Goal: Information Seeking & Learning: Learn about a topic

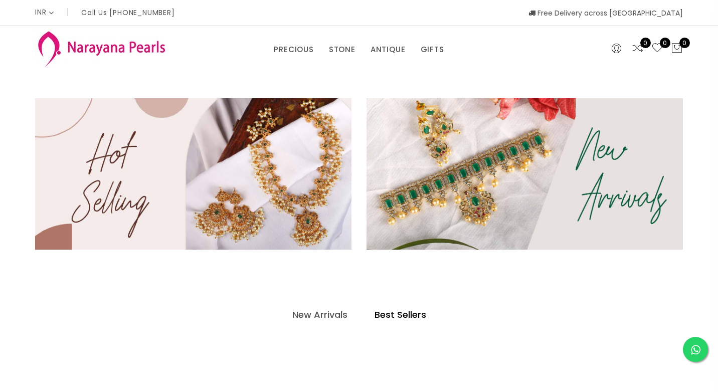
select select "INR"
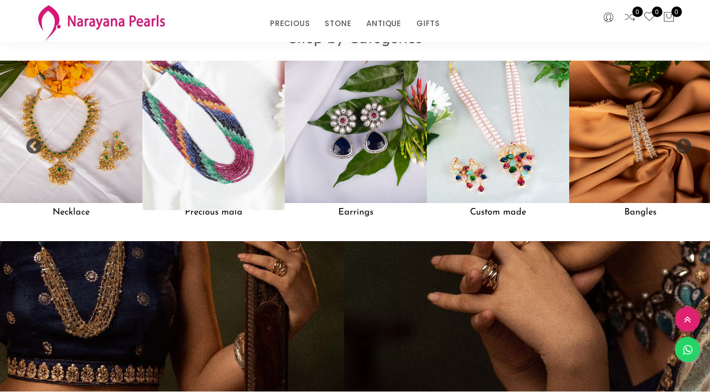
scroll to position [747, 0]
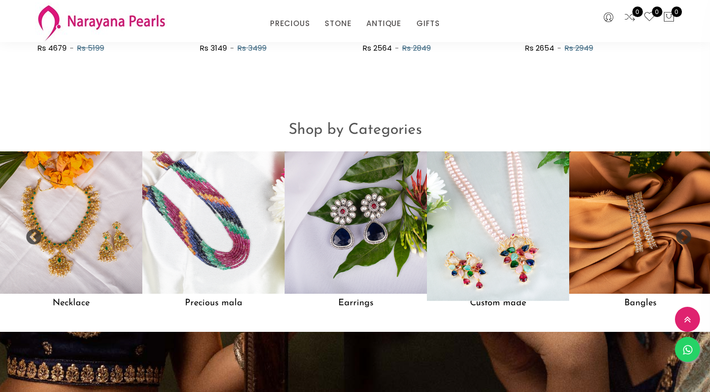
click at [517, 224] on img at bounding box center [498, 222] width 156 height 156
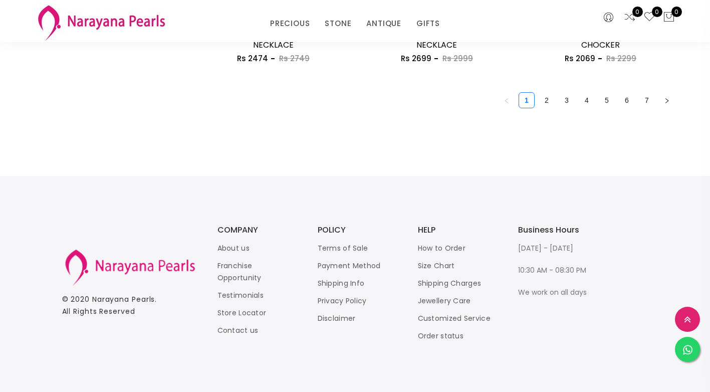
scroll to position [1203, 0]
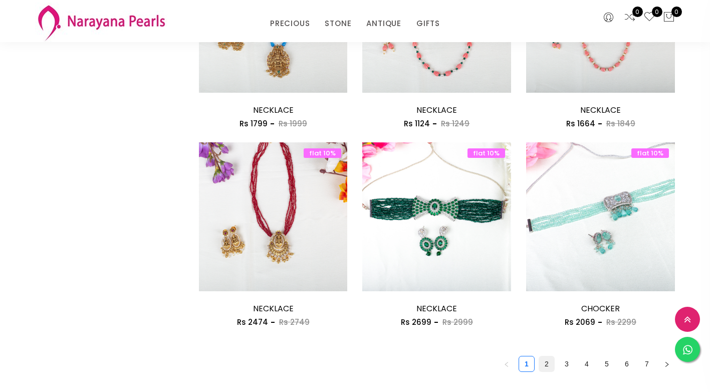
click at [553, 363] on link "2" at bounding box center [546, 363] width 15 height 15
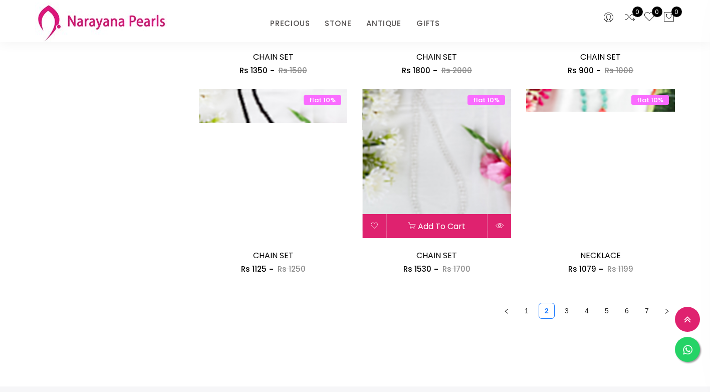
scroll to position [1253, 0]
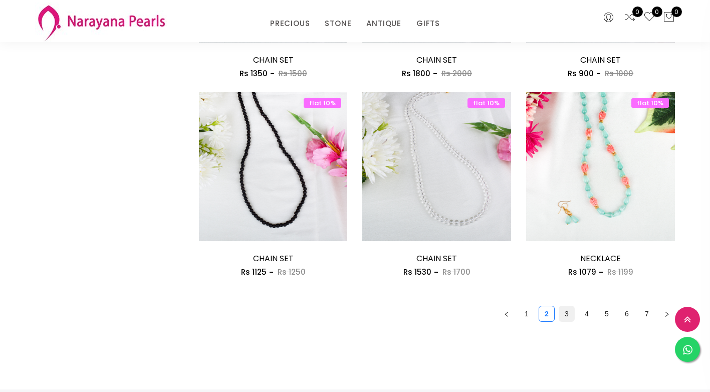
click at [567, 316] on link "3" at bounding box center [566, 313] width 15 height 15
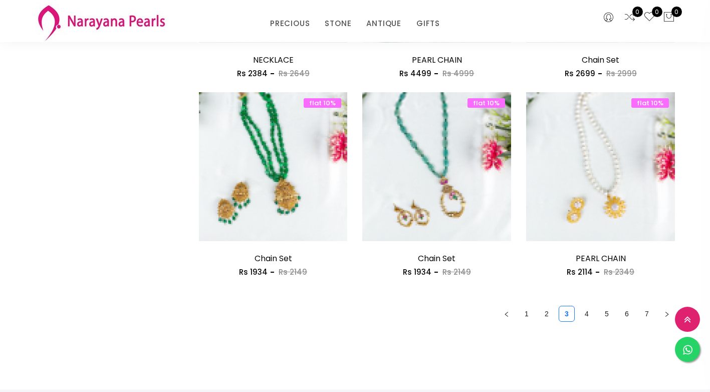
scroll to position [1253, 0]
click at [586, 316] on link "4" at bounding box center [586, 313] width 15 height 15
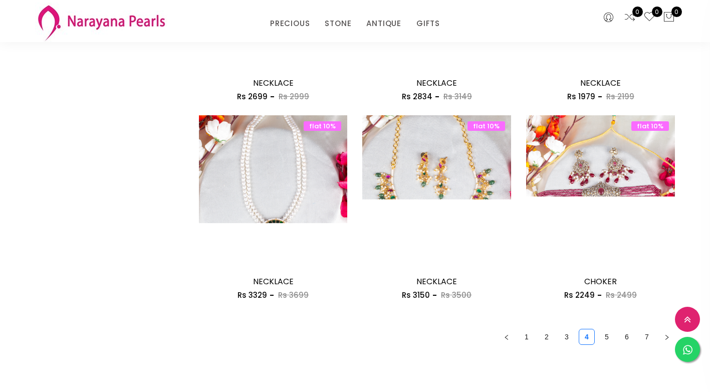
scroll to position [1253, 0]
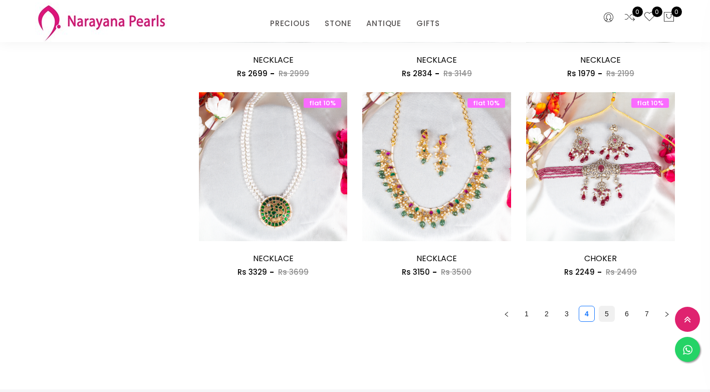
click at [608, 314] on link "5" at bounding box center [606, 313] width 15 height 15
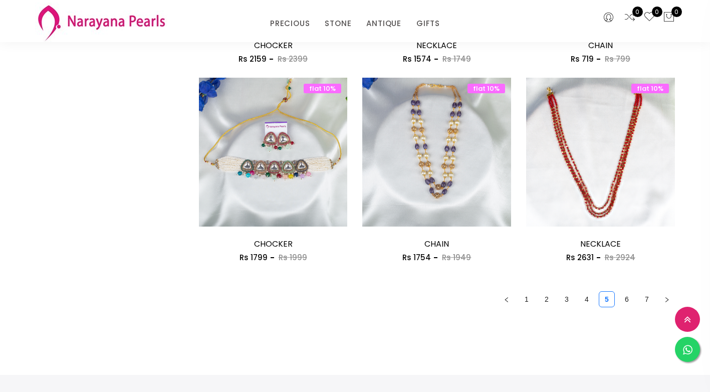
scroll to position [1403, 0]
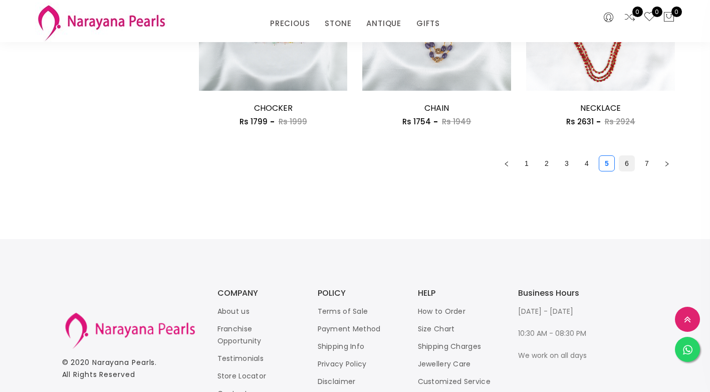
click at [628, 158] on link "6" at bounding box center [626, 163] width 15 height 15
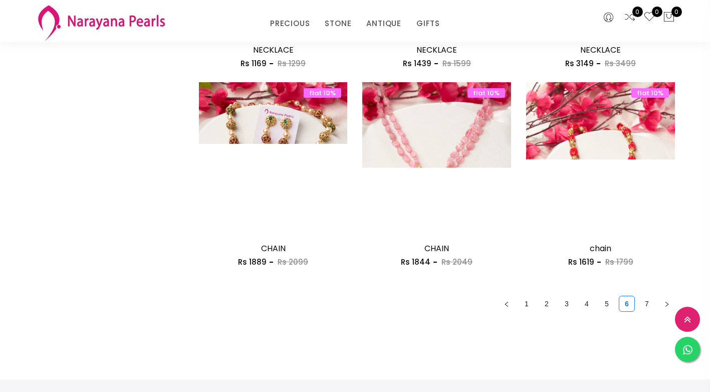
scroll to position [1253, 0]
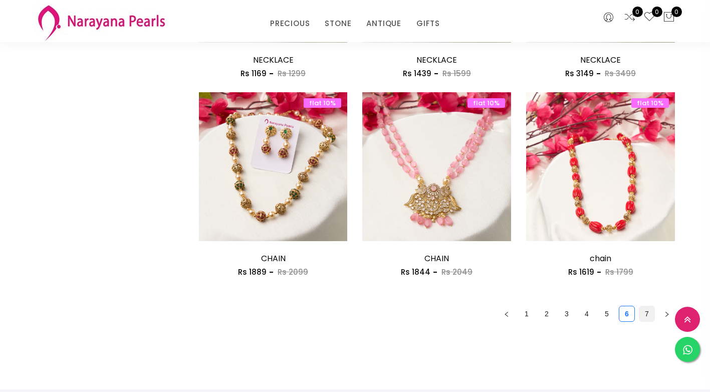
click at [647, 314] on link "7" at bounding box center [647, 313] width 15 height 15
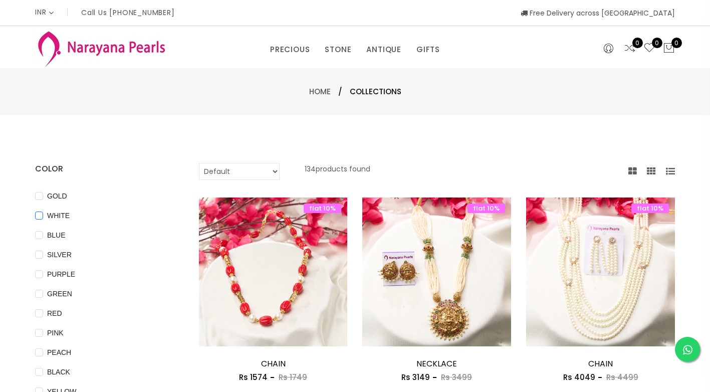
click at [62, 213] on span "WHITE" at bounding box center [58, 215] width 31 height 11
click at [43, 213] on input "WHITE" at bounding box center [39, 223] width 8 height 23
checkbox input "true"
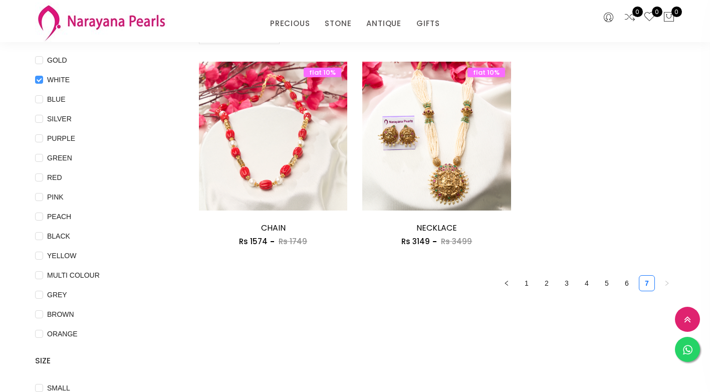
scroll to position [100, 0]
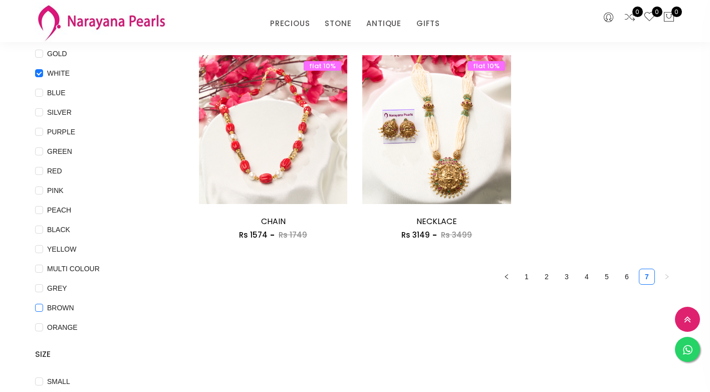
click at [61, 310] on span "BROWN" at bounding box center [60, 307] width 35 height 11
click at [43, 310] on input "BROWN" at bounding box center [39, 315] width 8 height 23
checkbox input "true"
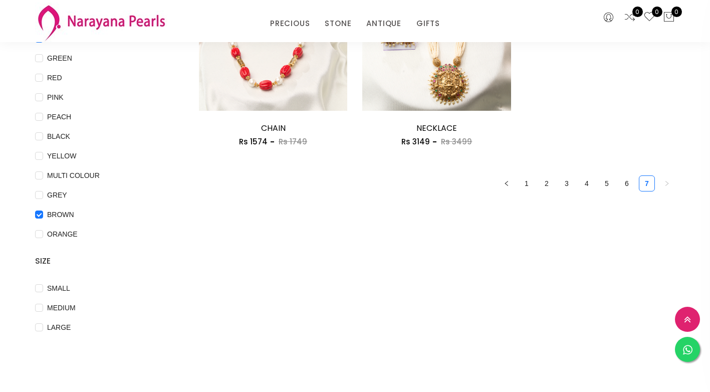
scroll to position [200, 0]
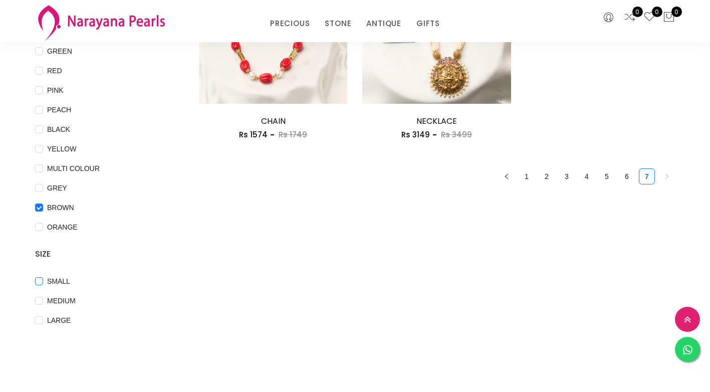
click at [63, 276] on span "SMALL" at bounding box center [58, 281] width 31 height 11
click at [43, 277] on input "SMALL" at bounding box center [39, 288] width 8 height 23
checkbox input "true"
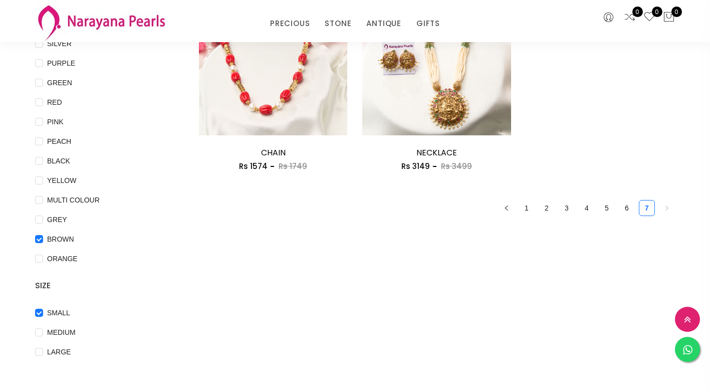
scroll to position [100, 0]
